Goal: Download file/media

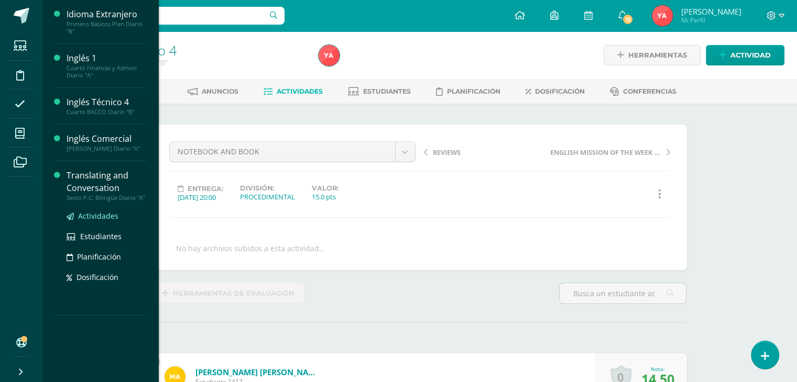
click at [102, 221] on span "Actividades" at bounding box center [98, 216] width 40 height 10
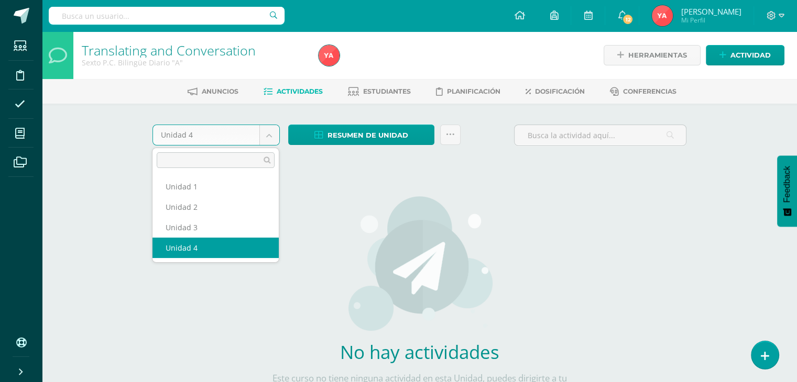
click at [270, 144] on body "Estudiantes Disciplina Asistencia Mis cursos Archivos Soporte Ayuda Reportar un…" at bounding box center [398, 225] width 797 height 450
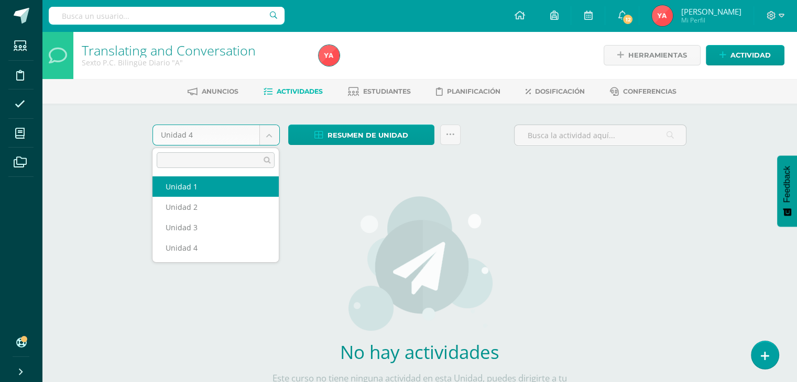
select select "Unidad 1"
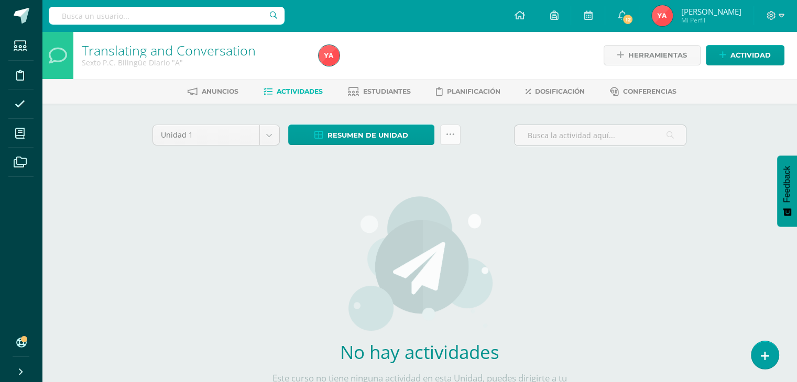
click at [452, 132] on icon at bounding box center [450, 134] width 9 height 9
drag, startPoint x: 419, startPoint y: 138, endPoint x: 449, endPoint y: 127, distance: 31.8
click at [449, 127] on link at bounding box center [450, 135] width 20 height 20
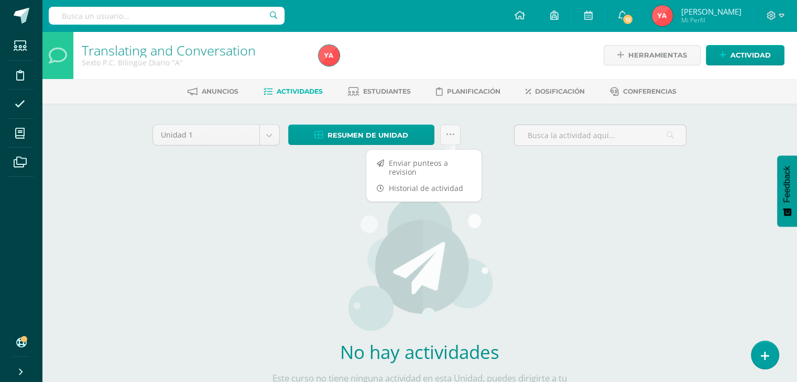
click at [298, 168] on div "Unidad 1 Unidad 1 Unidad 2 Unidad 3 Unidad 4 Resumen de unidad Descargar como H…" at bounding box center [419, 277] width 543 height 305
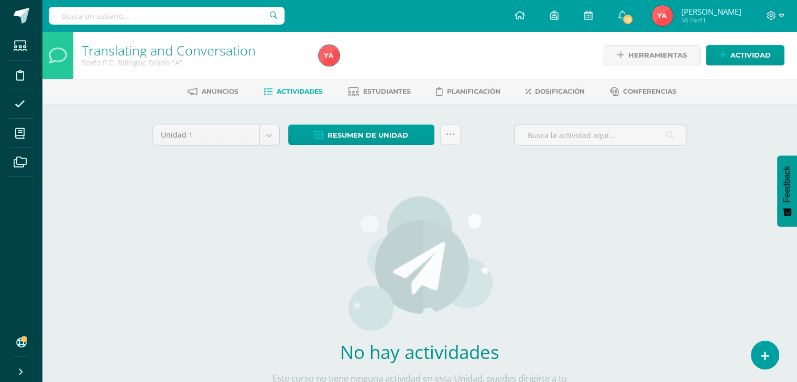
click at [435, 311] on img at bounding box center [419, 263] width 148 height 136
click at [379, 91] on span "Estudiantes" at bounding box center [387, 91] width 48 height 8
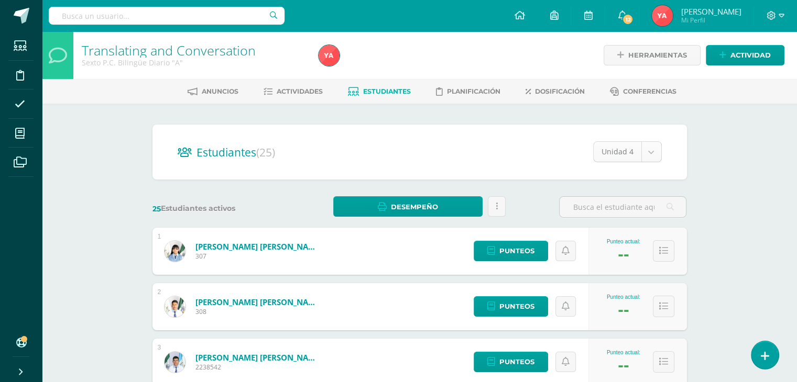
drag, startPoint x: 657, startPoint y: 131, endPoint x: 660, endPoint y: 145, distance: 13.3
click at [658, 131] on div "Estudiantes (25) Unidad 4 Unidad 4 Unidad 2 Unidad 3 Unidad 1" at bounding box center [419, 152] width 534 height 55
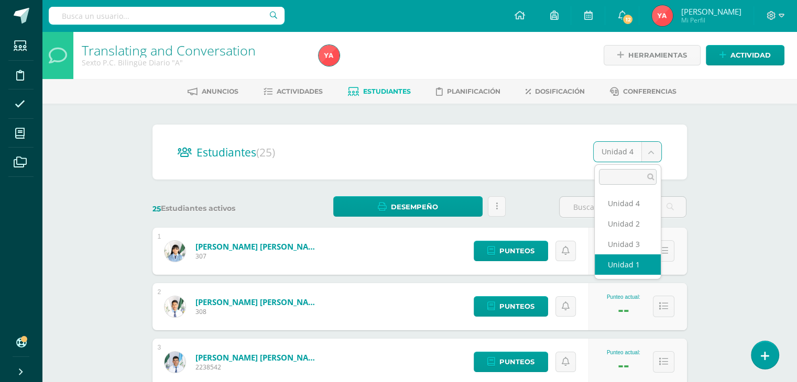
select select "/dashboard/teacher/section/2424/students/?unit=77674"
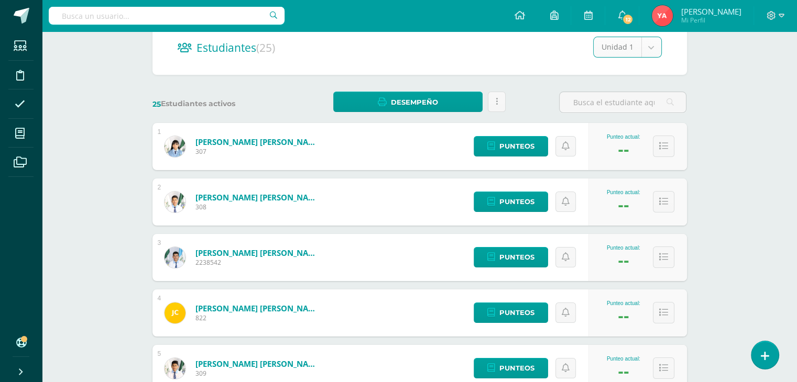
scroll to position [31, 0]
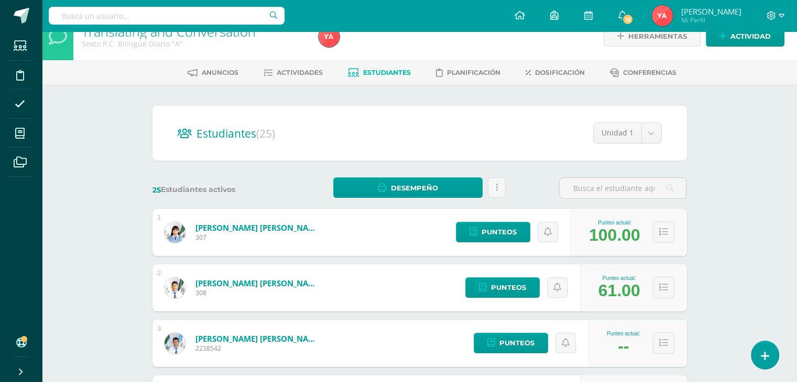
scroll to position [18, 0]
click at [492, 185] on link at bounding box center [497, 188] width 18 height 20
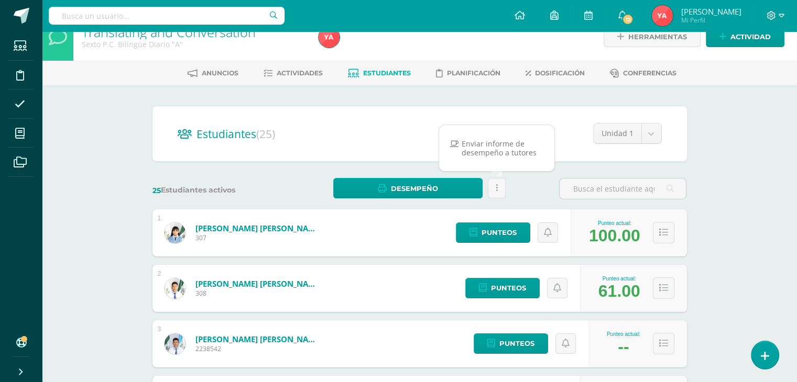
click at [524, 191] on div "25 Estudiantes activos Desempeño Descargar como HTML Descargar como PDF Estás p…" at bounding box center [419, 188] width 543 height 21
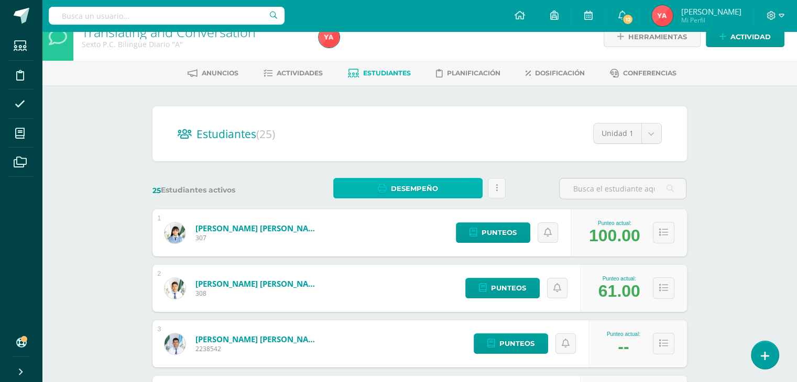
click at [409, 183] on span "Desempeño" at bounding box center [414, 188] width 47 height 19
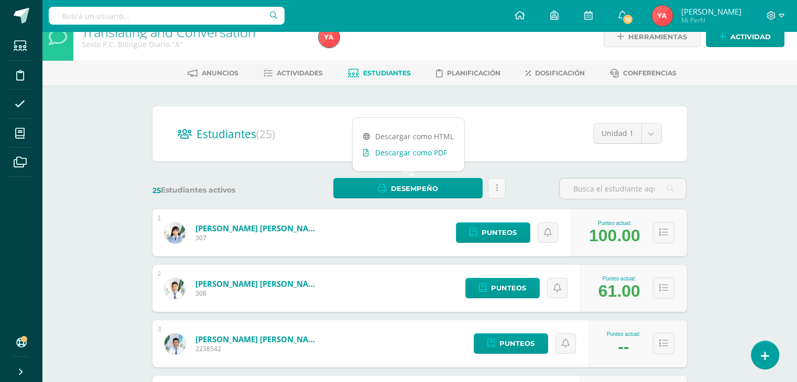
click at [398, 152] on link "Descargar como PDF" at bounding box center [409, 153] width 112 height 16
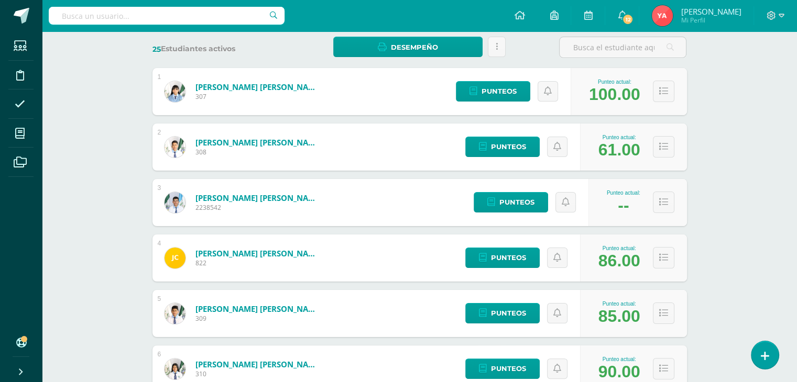
scroll to position [0, 0]
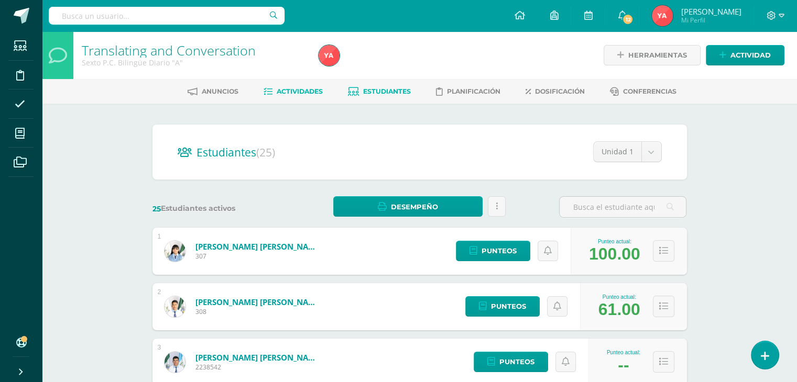
click at [306, 89] on span "Actividades" at bounding box center [300, 91] width 46 height 8
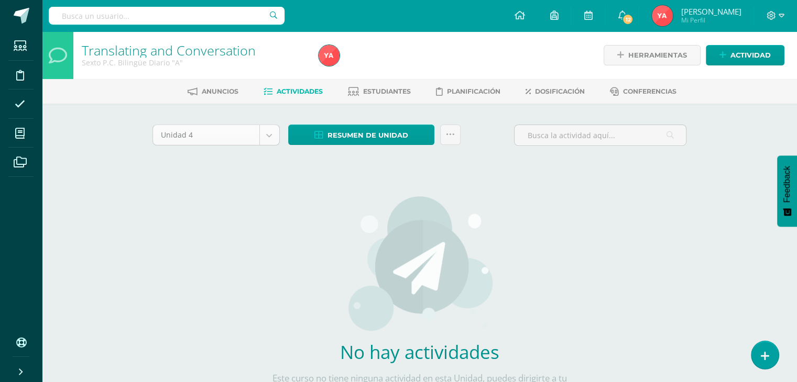
click at [208, 140] on body "Estudiantes Disciplina Asistencia Mis cursos Archivos Soporte Ayuda Reportar un…" at bounding box center [398, 225] width 797 height 450
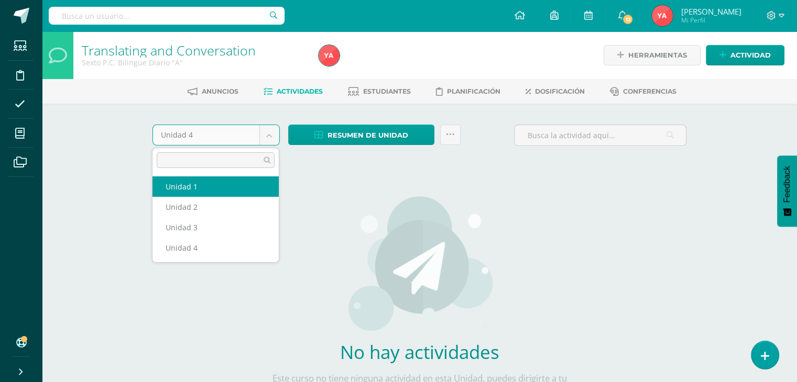
select select "Unidad 1"
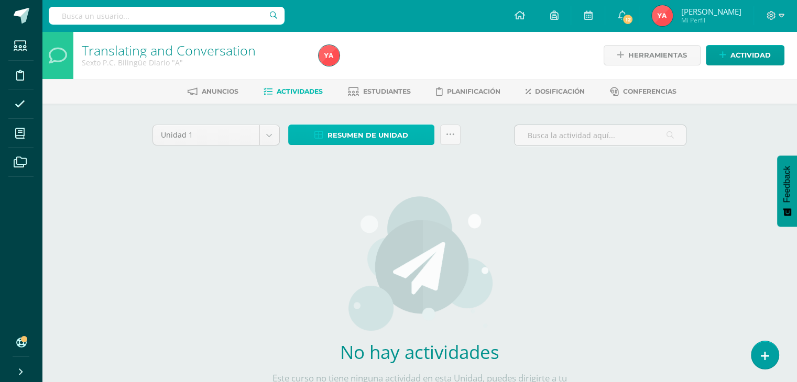
click at [379, 133] on span "Resumen de unidad" at bounding box center [367, 135] width 81 height 19
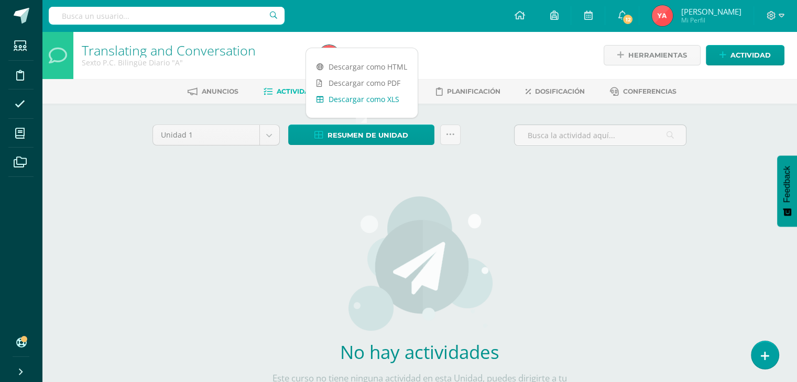
click at [370, 105] on link "Descargar como XLS" at bounding box center [362, 99] width 112 height 16
click at [690, 226] on div "Unidad 1 Unidad 1 Unidad 2 Unidad 3 Unidad 4 Resumen de unidad Enviar punteos a…" at bounding box center [419, 277] width 543 height 305
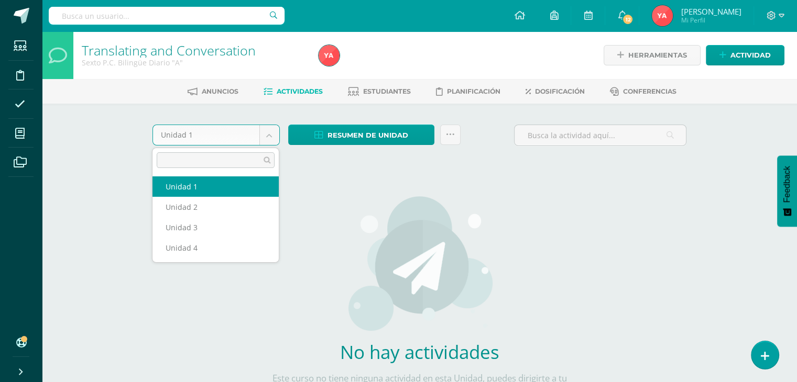
click at [275, 128] on body "Estudiantes Disciplina Asistencia Mis cursos Archivos Soporte Ayuda Reportar un…" at bounding box center [398, 225] width 797 height 450
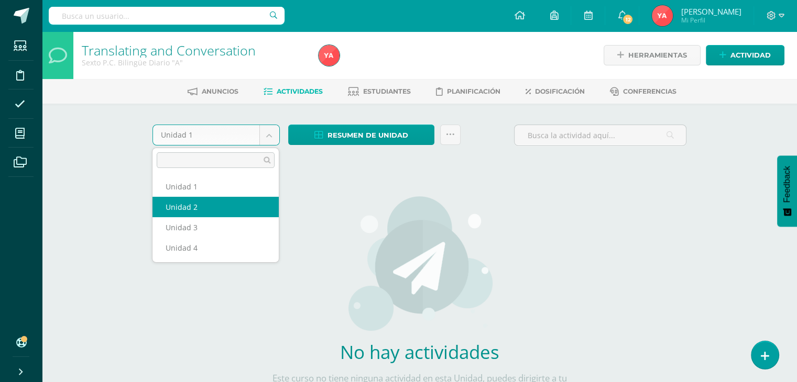
select select "Unidad 2"
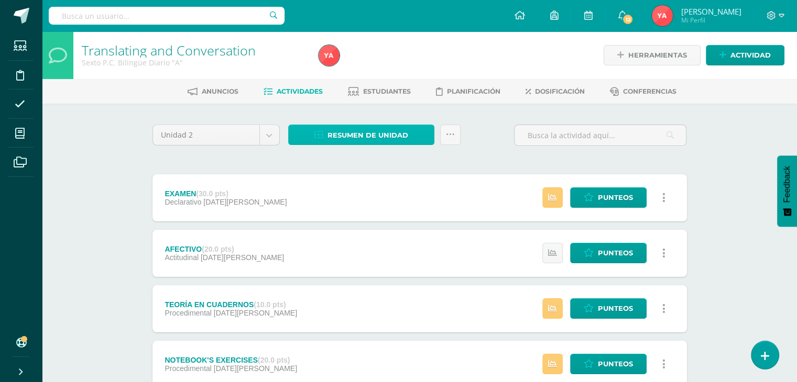
click at [396, 139] on span "Resumen de unidad" at bounding box center [367, 135] width 81 height 19
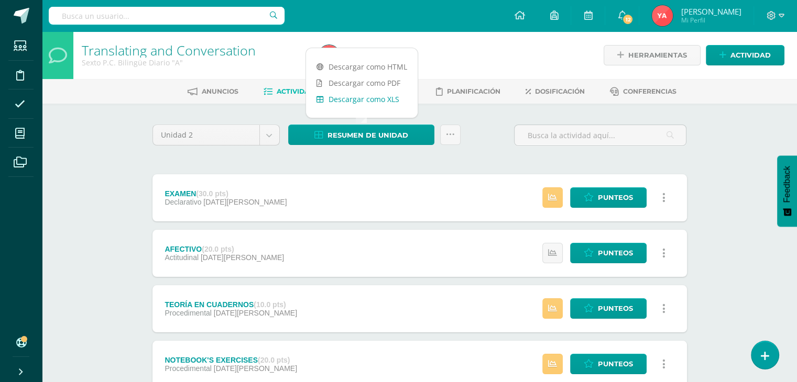
click at [358, 98] on link "Descargar como XLS" at bounding box center [362, 99] width 112 height 16
click at [774, 168] on div "Translating and Conversation Sexto P.C. Bilingüe Diario "A" Herramientas Detall…" at bounding box center [419, 327] width 755 height 593
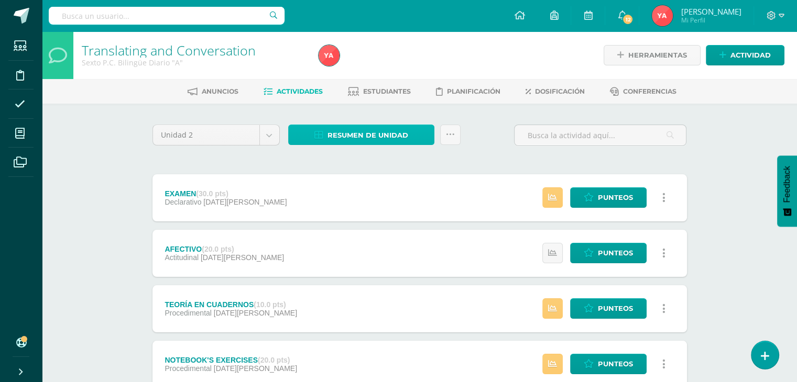
click at [342, 136] on span "Resumen de unidad" at bounding box center [367, 135] width 81 height 19
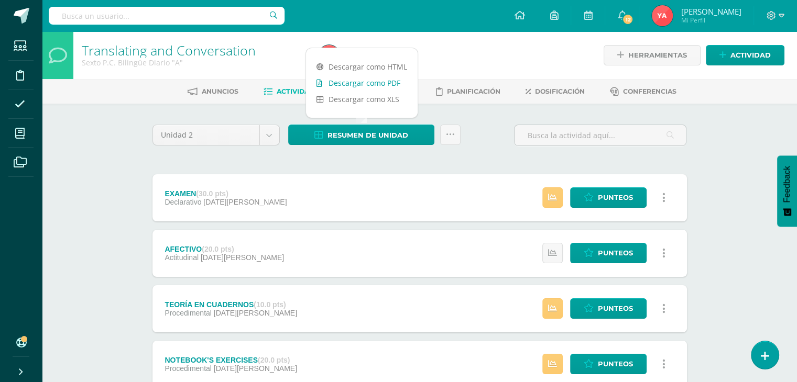
click at [376, 86] on link "Descargar como PDF" at bounding box center [362, 83] width 112 height 16
